Goal: Find specific page/section: Find specific page/section

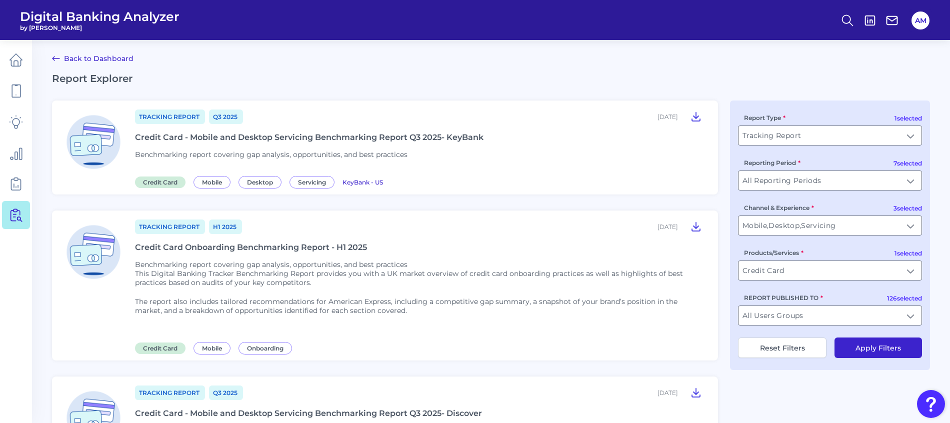
scroll to position [388, 0]
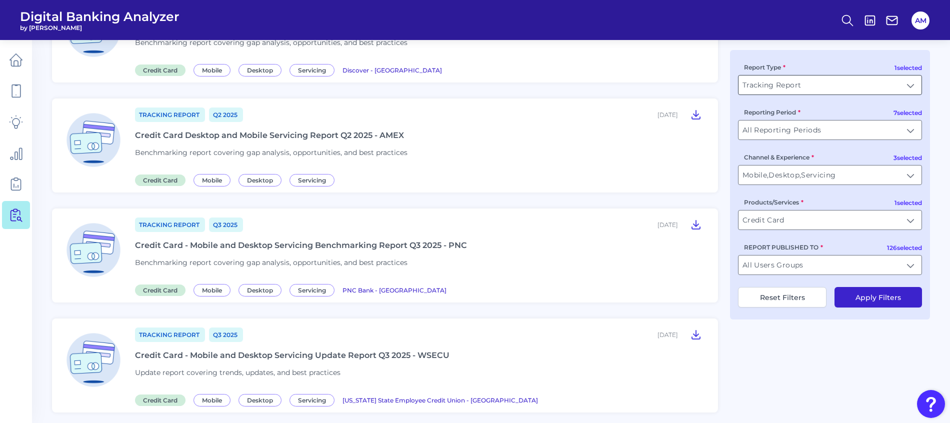
click at [908, 89] on input "Tracking Report" at bounding box center [830, 85] width 183 height 19
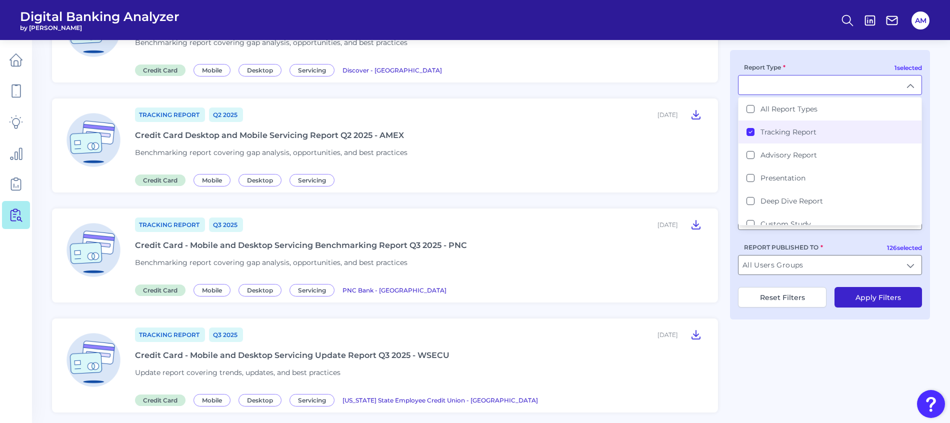
click at [749, 130] on icon at bounding box center [750, 132] width 5 height 5
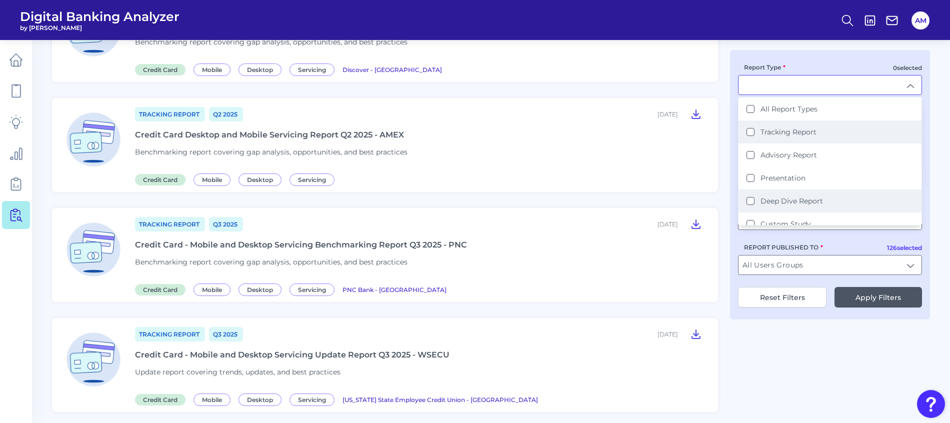
click at [752, 200] on Report "Deep Dive Report" at bounding box center [751, 201] width 8 height 8
type input "Deep Dive Report"
click at [895, 300] on button "Apply Filters" at bounding box center [879, 297] width 88 height 21
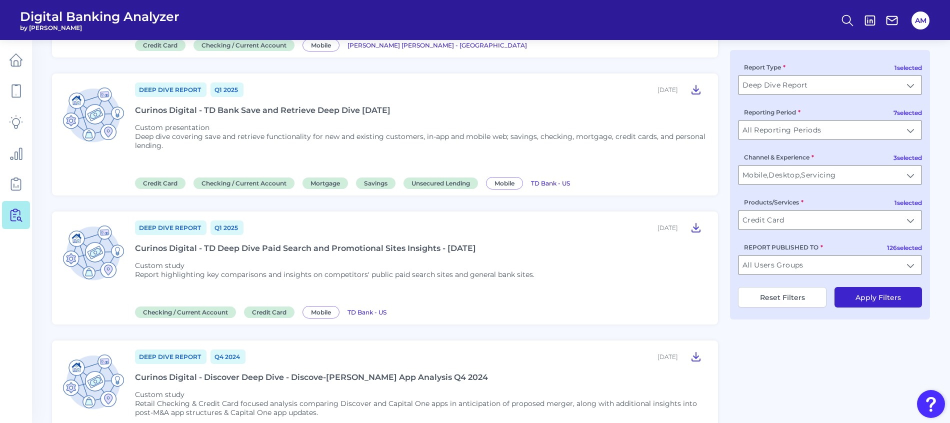
scroll to position [539, 0]
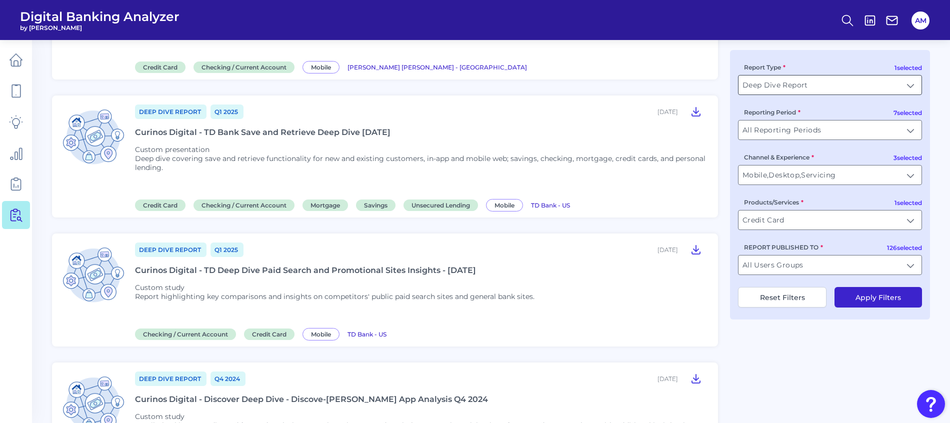
click at [910, 85] on input "Deep Dive Report" at bounding box center [830, 85] width 183 height 19
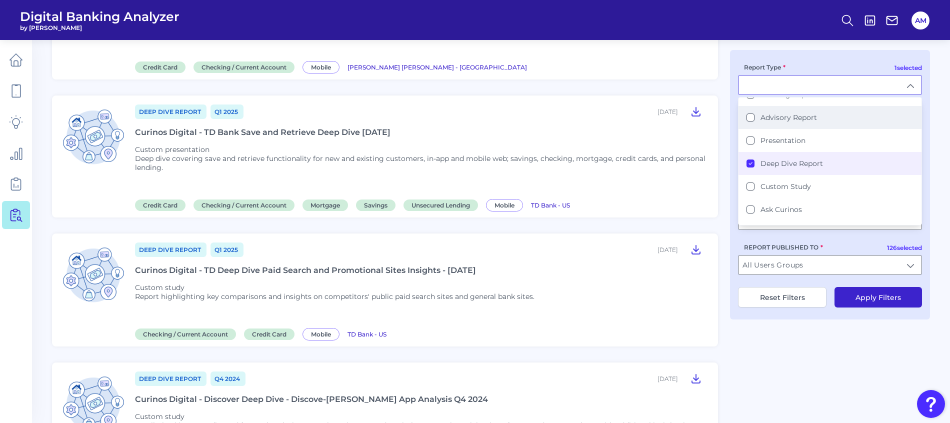
scroll to position [57, 0]
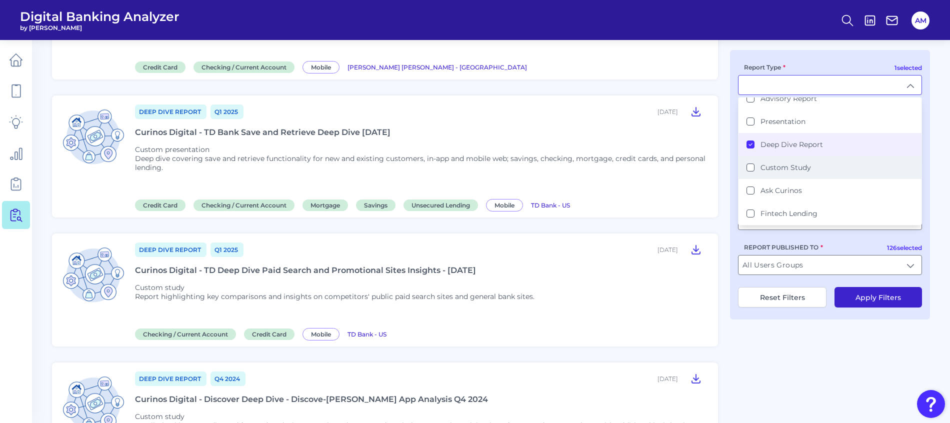
click at [755, 165] on div "Custom Study" at bounding box center [779, 167] width 65 height 9
type input "Deep Dive Report, Custom Study"
click at [866, 293] on button "Apply Filters" at bounding box center [879, 297] width 88 height 21
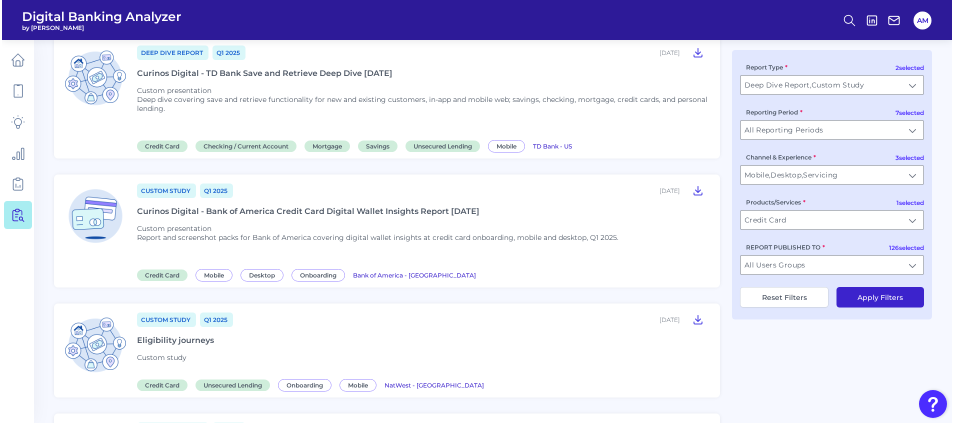
scroll to position [950, 0]
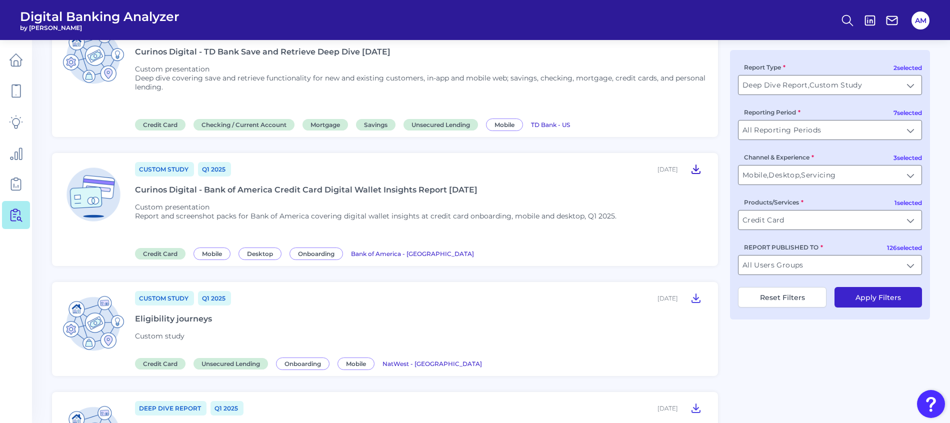
click at [694, 168] on icon at bounding box center [696, 169] width 12 height 12
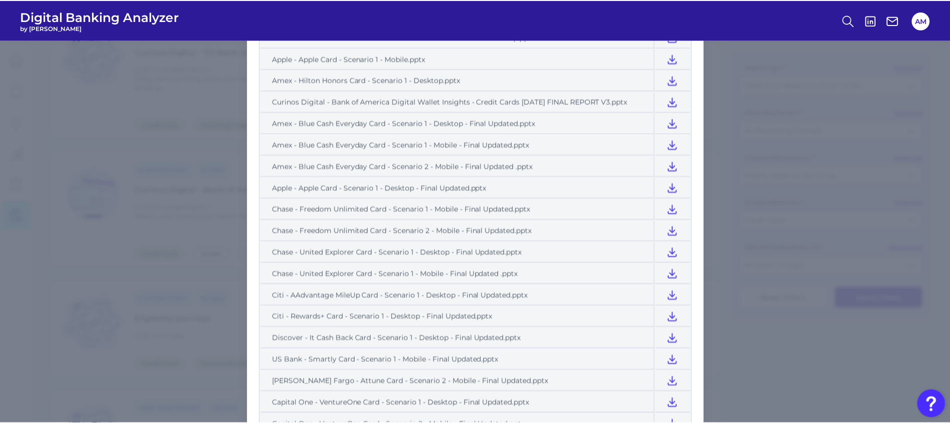
scroll to position [168, 0]
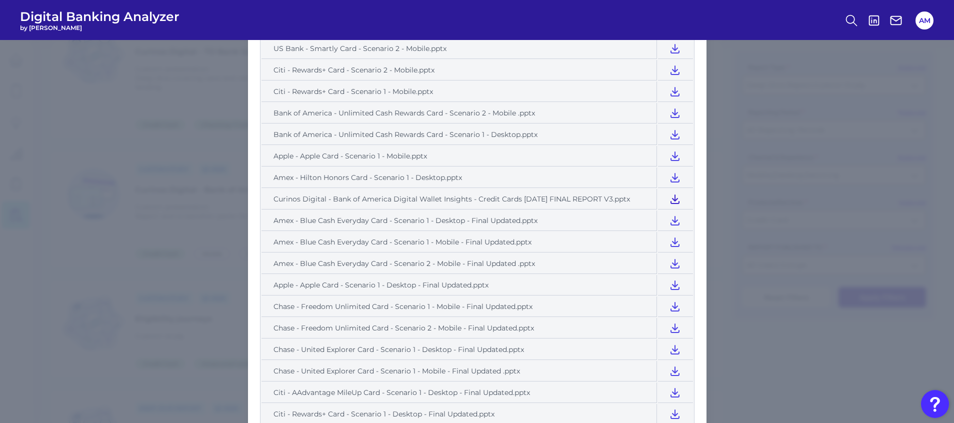
click at [681, 198] on icon at bounding box center [675, 199] width 12 height 12
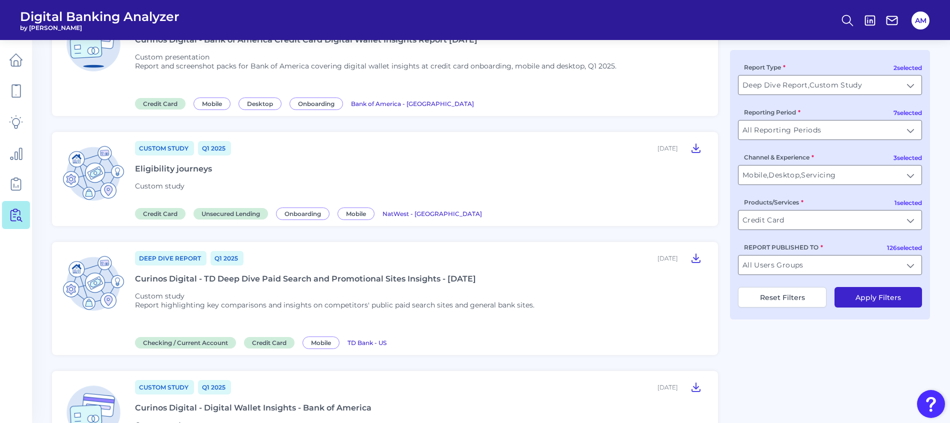
scroll to position [1175, 0]
